Goal: Transaction & Acquisition: Purchase product/service

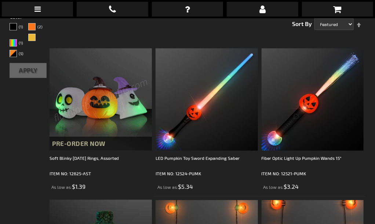
scroll to position [124, 0]
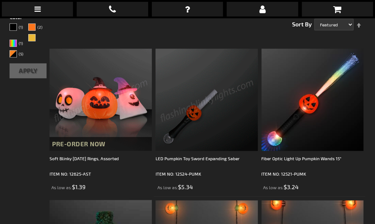
click at [199, 80] on img at bounding box center [206, 100] width 102 height 102
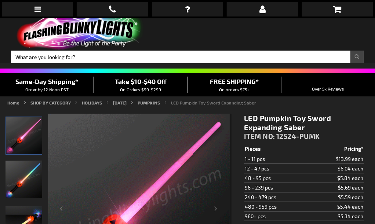
scroll to position [7, 0]
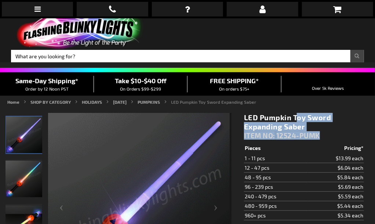
drag, startPoint x: 324, startPoint y: 101, endPoint x: 244, endPoint y: 84, distance: 82.0
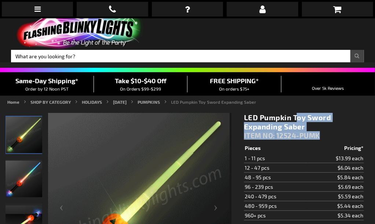
click at [244, 113] on div "LED Pumpkin Toy Sword Expanding Saber ITEM NO: 12524-PUMK" at bounding box center [304, 128] width 120 height 30
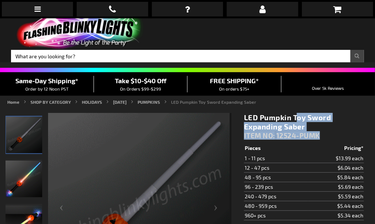
copy div "LED Pumpkin Toy Sword Expanding Saber ITEM NO: 12524-PUMK"
